Goal: Find contact information: Find contact information

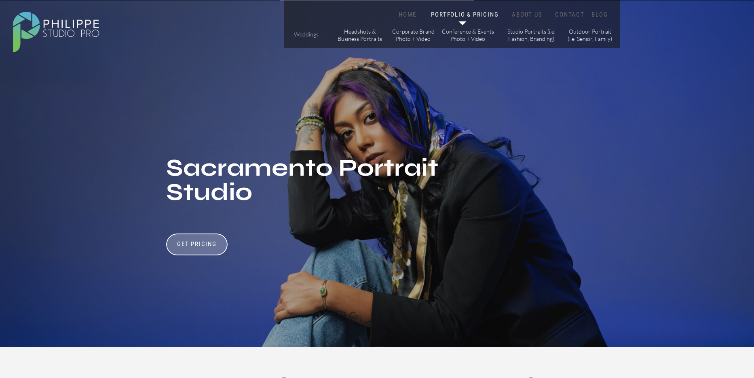
click at [301, 36] on p "Weddings" at bounding box center [306, 35] width 29 height 8
click at [525, 13] on nav "ABOUT US" at bounding box center [527, 15] width 34 height 8
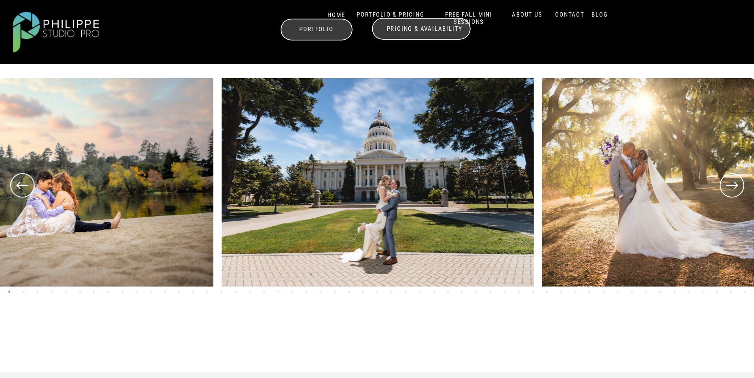
scroll to position [383, 0]
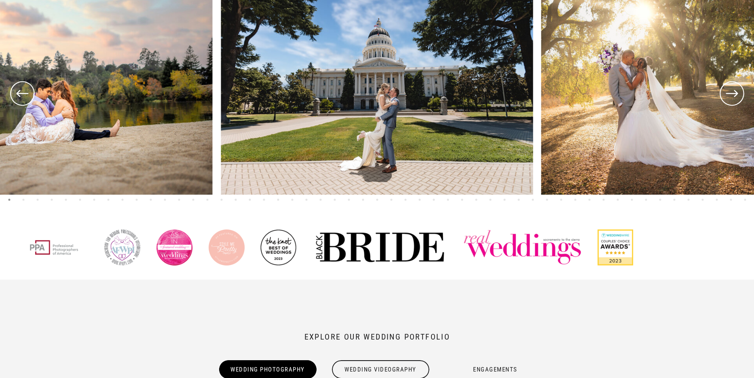
click at [725, 90] on icon at bounding box center [731, 93] width 29 height 30
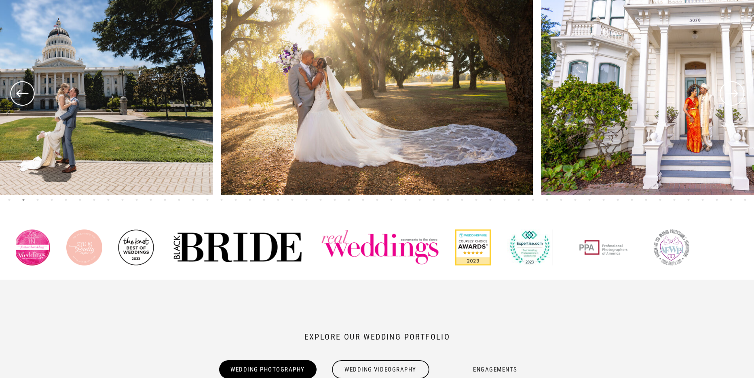
click at [725, 90] on icon at bounding box center [731, 93] width 29 height 30
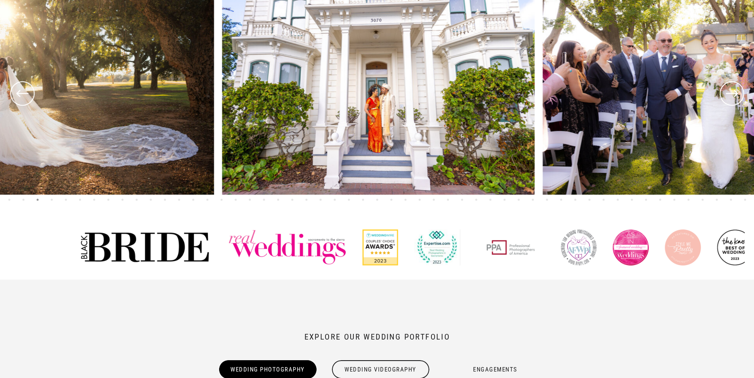
click at [725, 90] on icon at bounding box center [731, 93] width 29 height 30
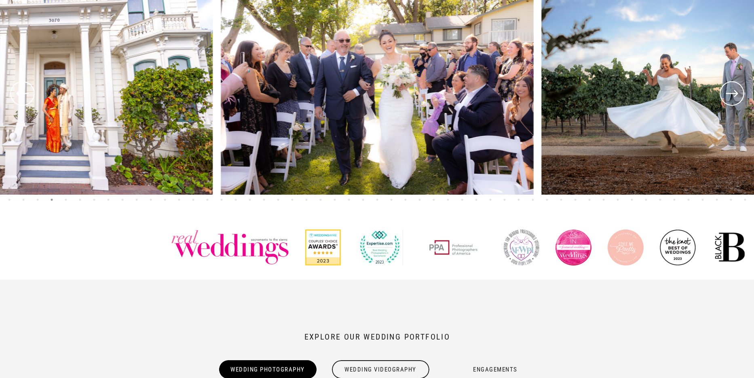
click at [725, 90] on icon at bounding box center [731, 93] width 29 height 30
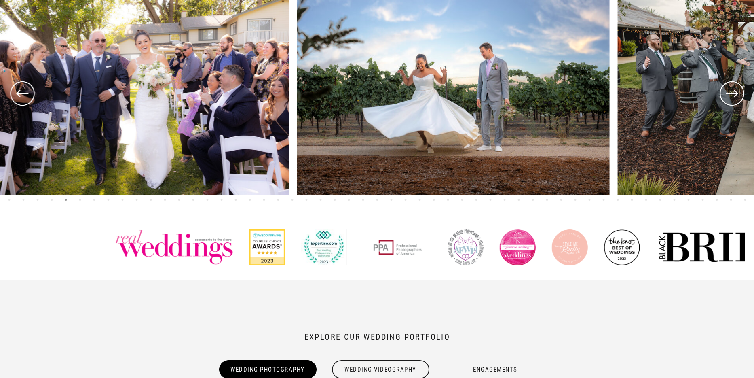
click at [725, 90] on icon at bounding box center [731, 93] width 29 height 30
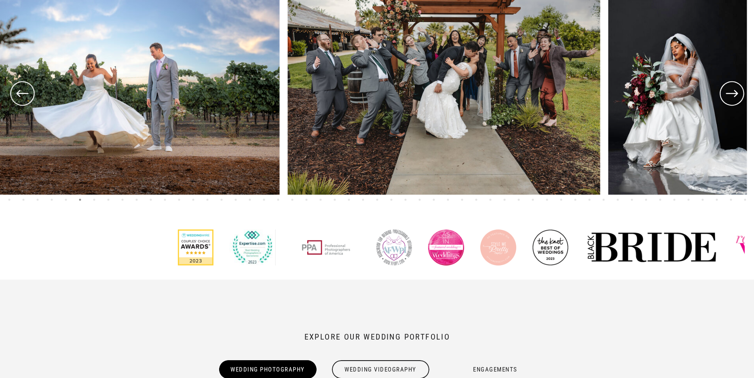
click at [725, 90] on icon at bounding box center [731, 93] width 29 height 30
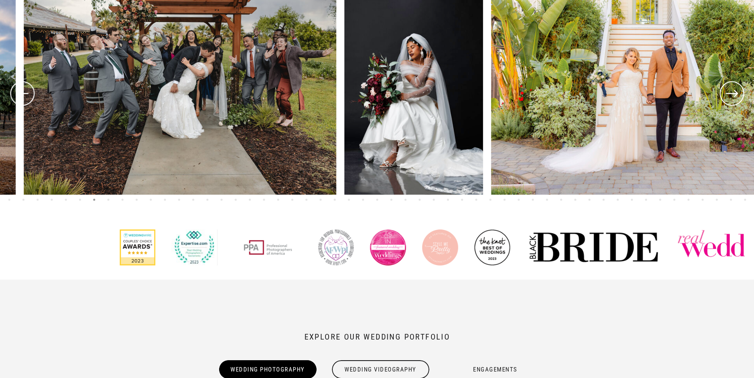
click at [725, 90] on icon at bounding box center [731, 93] width 29 height 30
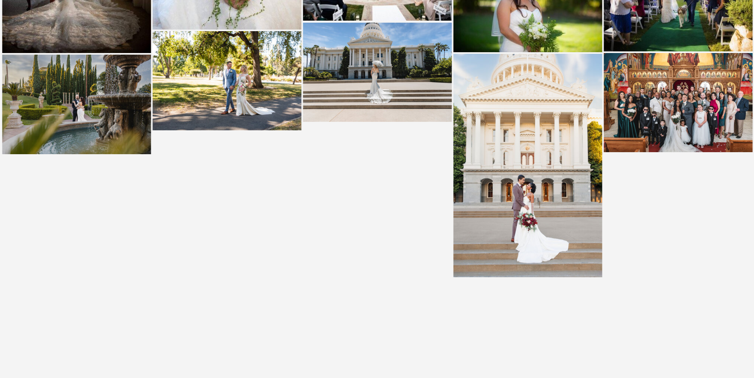
scroll to position [2182, 0]
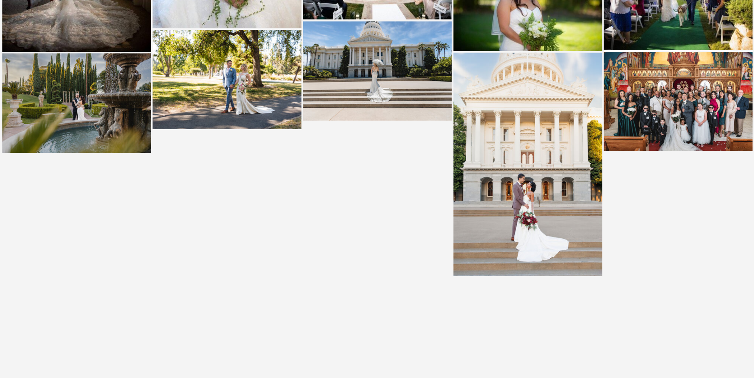
click at [520, 110] on img at bounding box center [528, 164] width 149 height 223
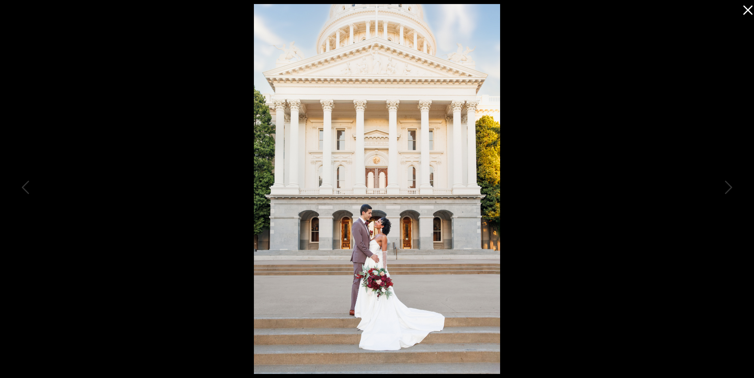
click at [374, 43] on img at bounding box center [377, 188] width 246 height 369
click at [378, 69] on img at bounding box center [377, 188] width 246 height 369
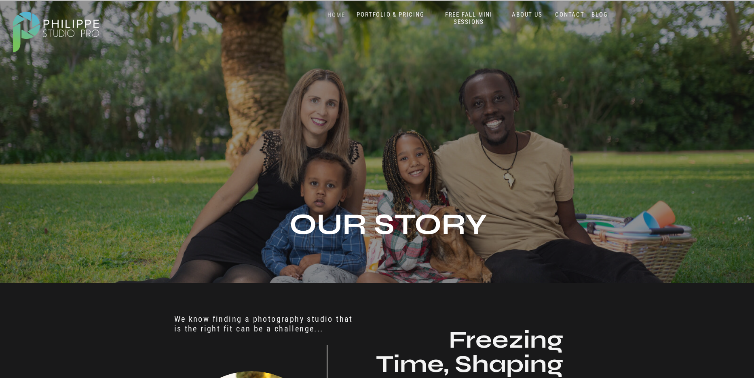
click at [341, 17] on nav "HOME" at bounding box center [336, 15] width 34 height 8
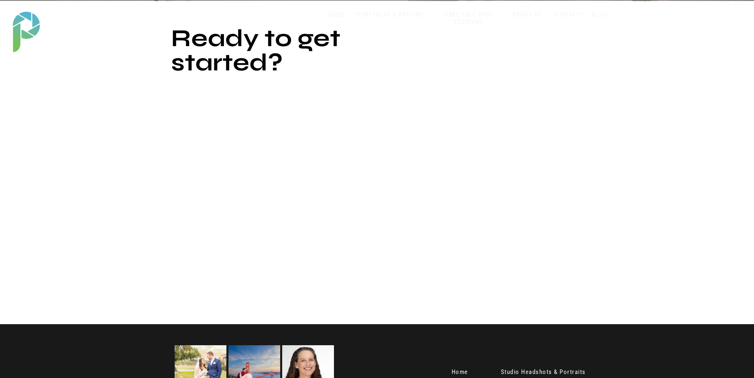
scroll to position [1613, 0]
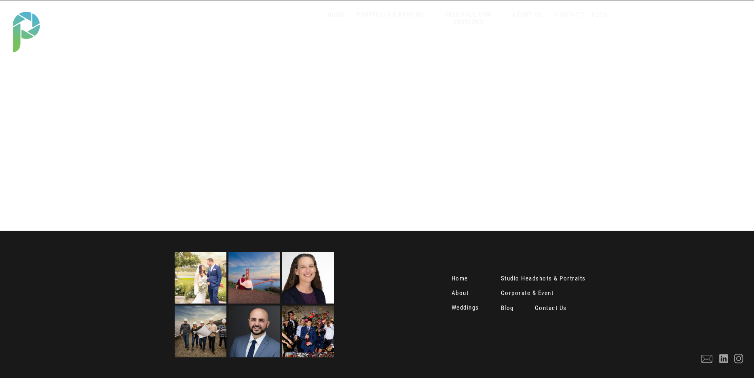
click at [550, 309] on nav "Contact Us" at bounding box center [552, 308] width 34 height 8
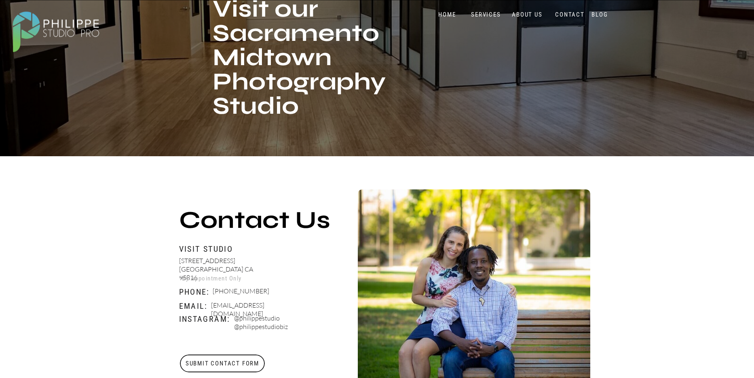
scroll to position [127, 0]
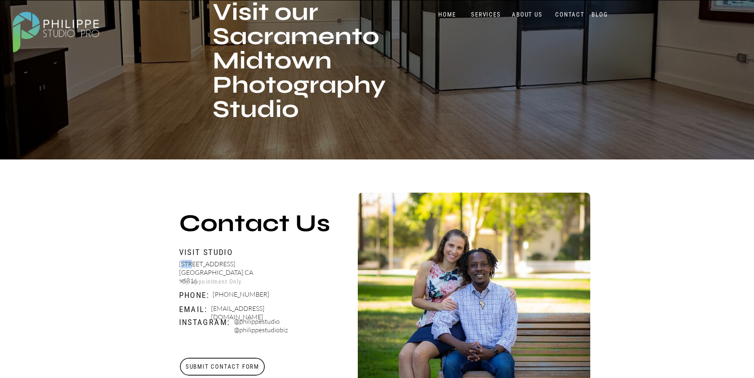
drag, startPoint x: 182, startPoint y: 262, endPoint x: 194, endPoint y: 263, distance: 11.8
click at [194, 263] on p "[STREET_ADDRESS]" at bounding box center [220, 270] width 82 height 21
drag, startPoint x: 180, startPoint y: 263, endPoint x: 241, endPoint y: 270, distance: 61.4
click at [241, 270] on p "[STREET_ADDRESS]" at bounding box center [220, 270] width 82 height 21
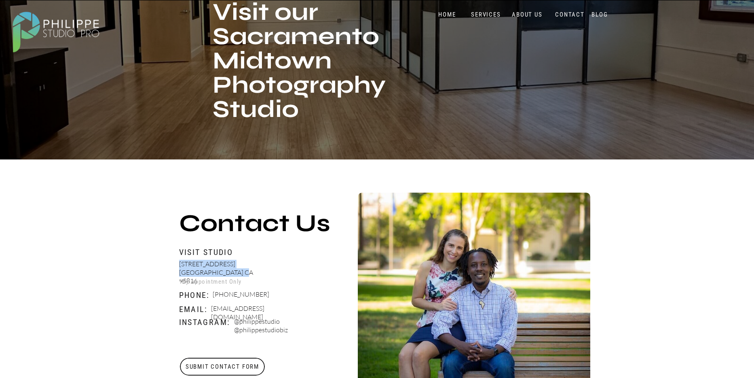
copy p "[STREET_ADDRESS]"
